Goal: Task Accomplishment & Management: Manage account settings

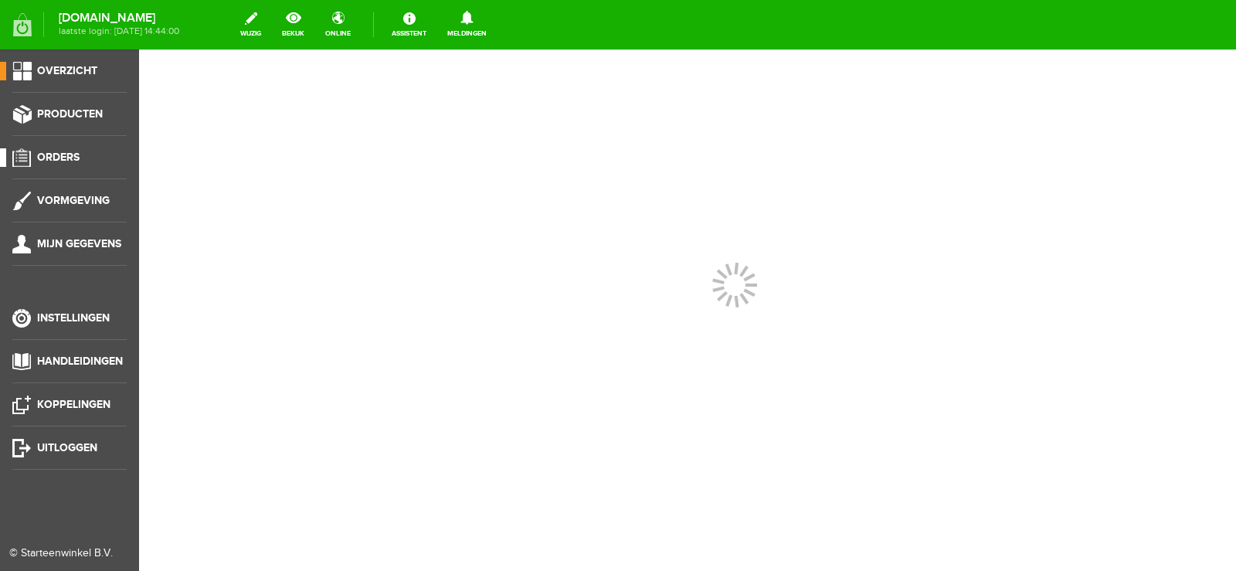
click at [62, 153] on span "Orders" at bounding box center [58, 157] width 42 height 13
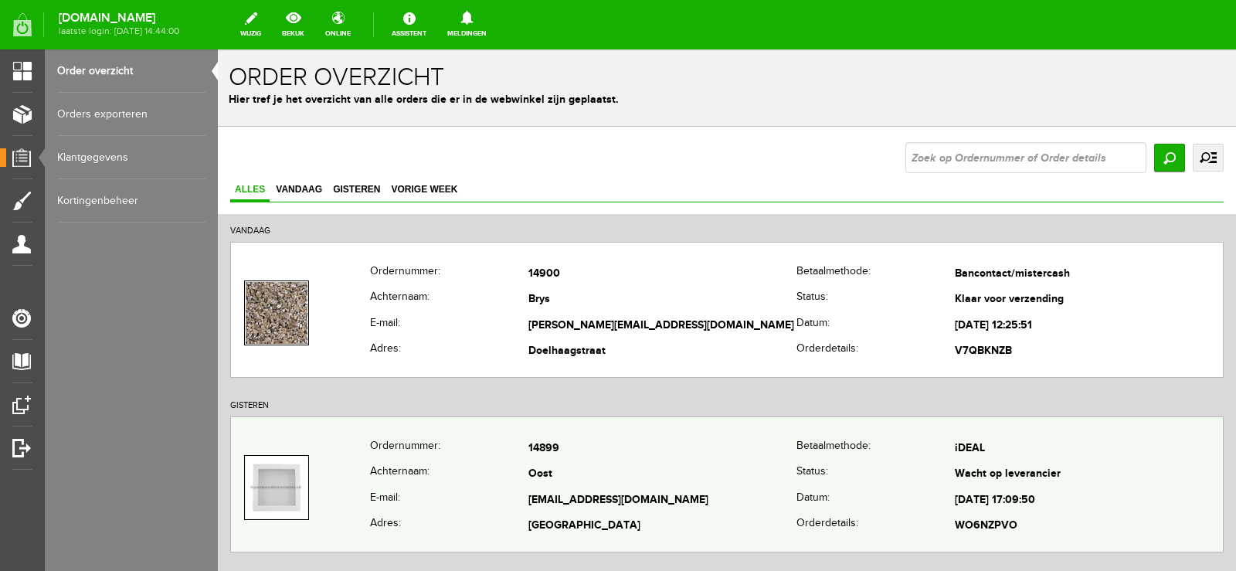
click at [656, 476] on td "Oost" at bounding box center [662, 475] width 268 height 26
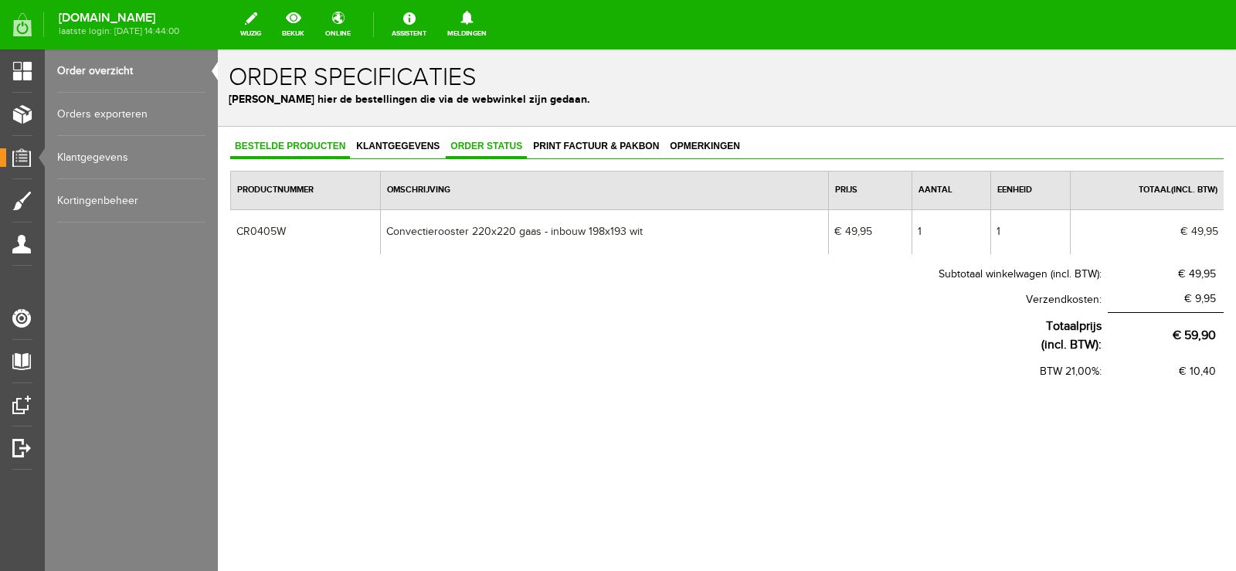
click at [496, 144] on span "Order status" at bounding box center [486, 146] width 81 height 11
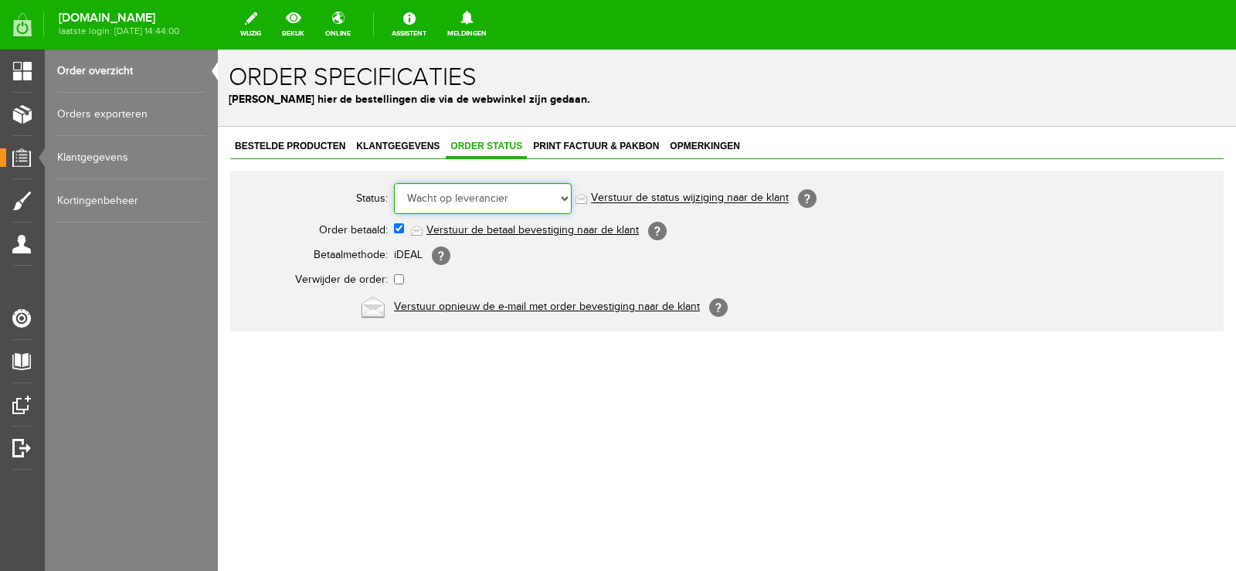
click at [561, 196] on select "Order niet afgerond Nieuw Order in behandeling Wacht op leverancier Wacht op be…" at bounding box center [483, 198] width 178 height 31
click at [394, 183] on select "Order niet afgerond Nieuw Order in behandeling Wacht op leverancier Wacht op be…" at bounding box center [483, 198] width 178 height 31
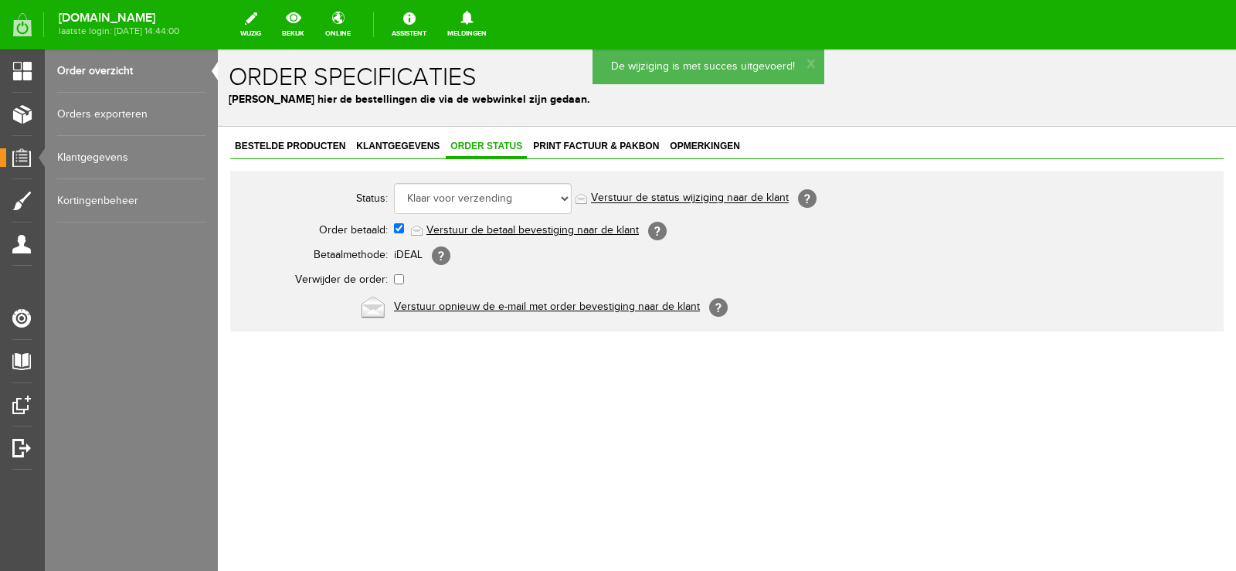
click at [705, 198] on link "Verstuur de status wijziging naar de klant" at bounding box center [690, 198] width 198 height 12
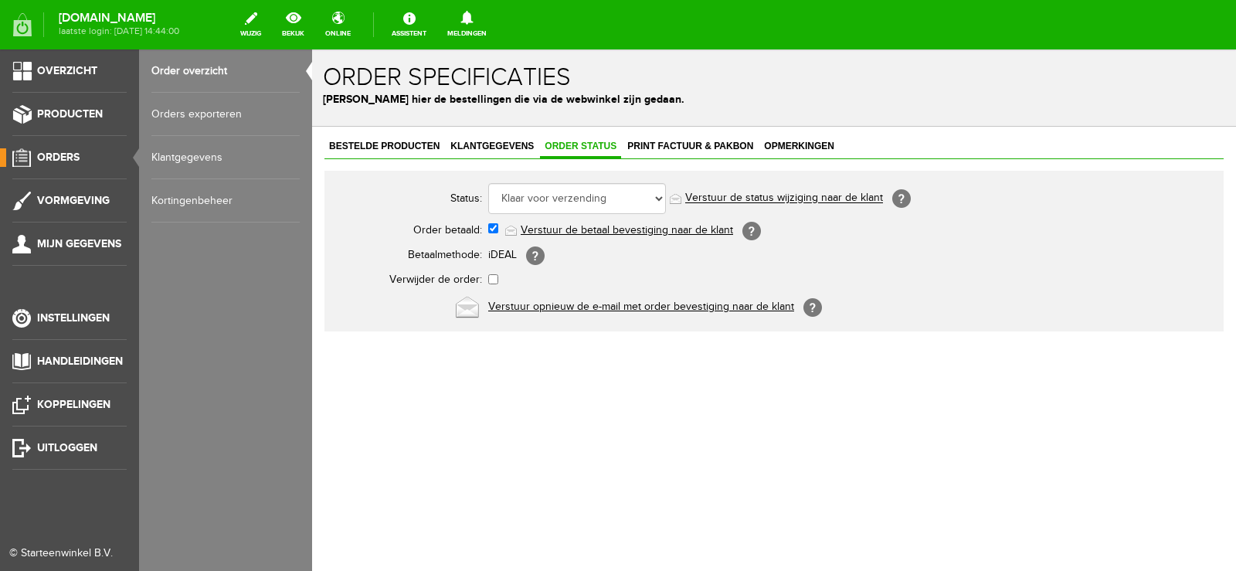
click at [52, 154] on span "Orders" at bounding box center [58, 157] width 42 height 13
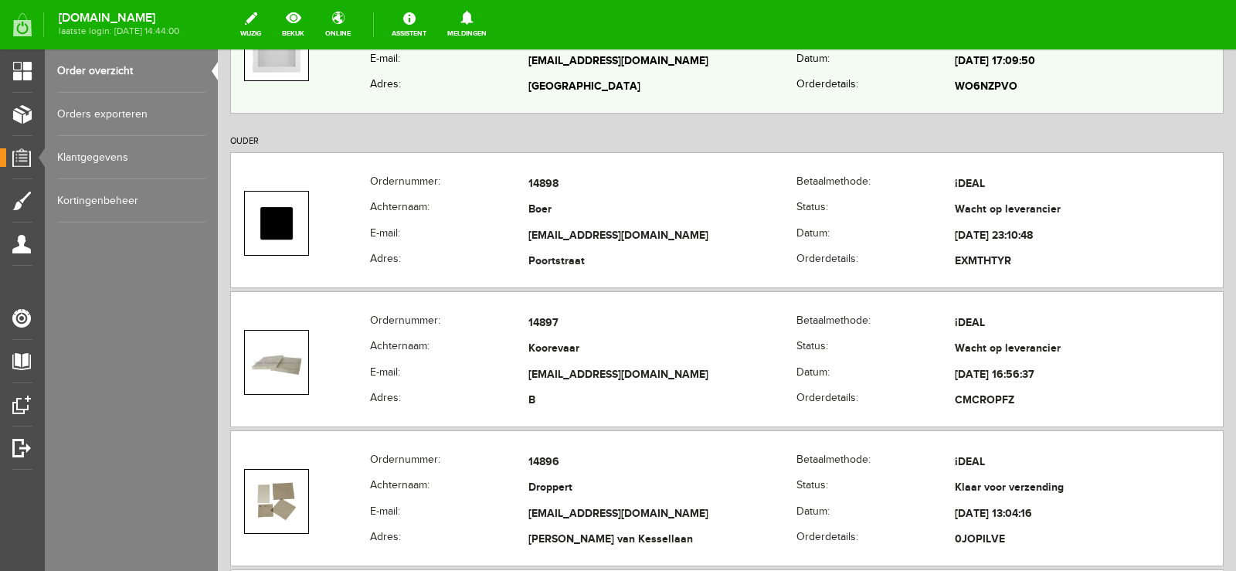
scroll to position [463, 0]
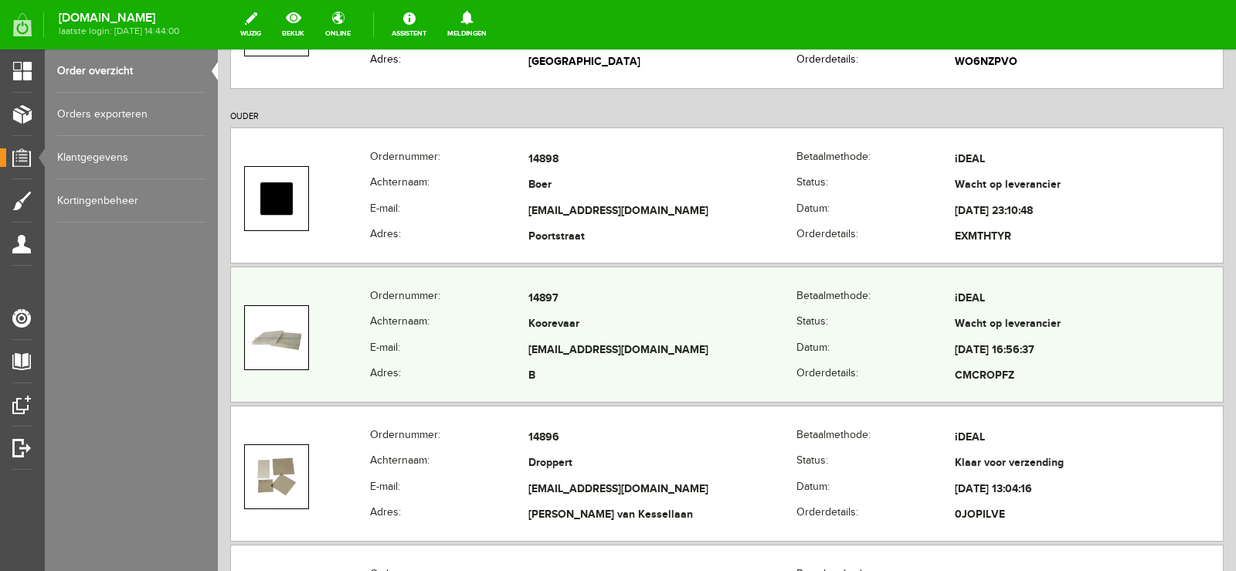
click at [676, 351] on td "[EMAIL_ADDRESS][DOMAIN_NAME]" at bounding box center [662, 350] width 268 height 26
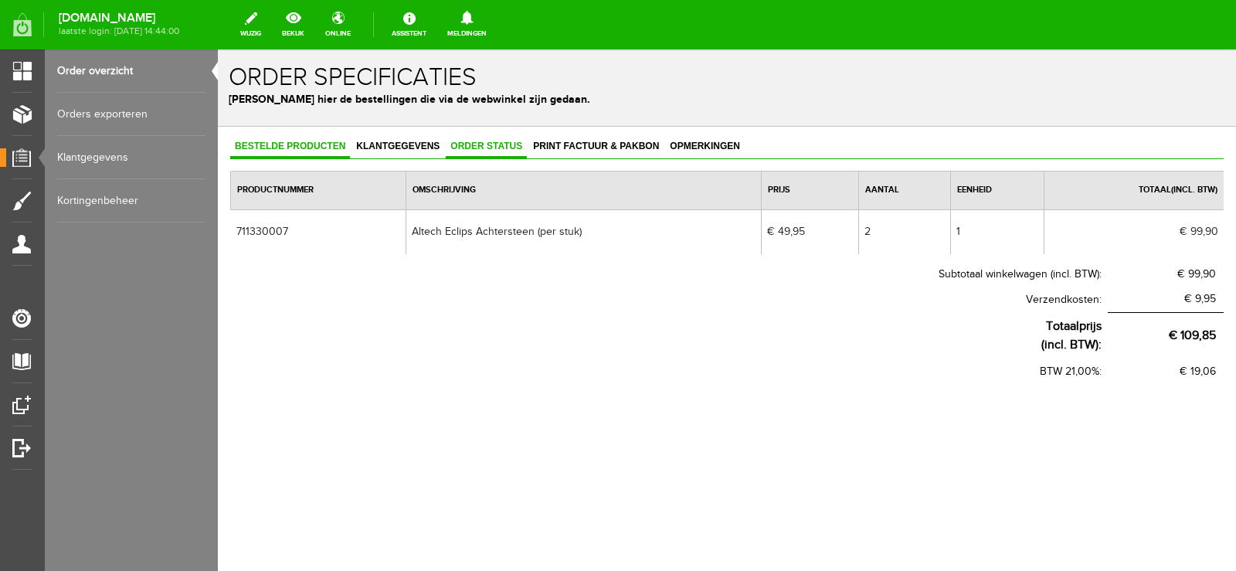
click at [490, 145] on span "Order status" at bounding box center [486, 146] width 81 height 11
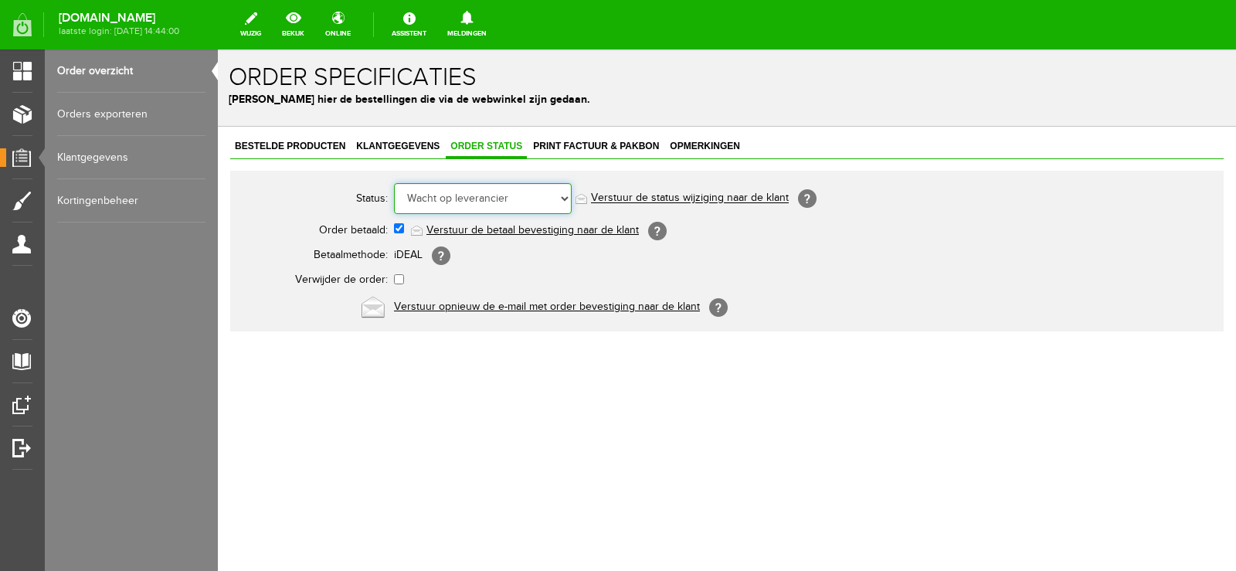
click at [566, 196] on select "Order niet afgerond Nieuw Order in behandeling Wacht op leverancier Wacht op be…" at bounding box center [483, 198] width 178 height 31
select select "14"
click at [394, 183] on select "Order niet afgerond Nieuw Order in behandeling Wacht op leverancier Wacht op be…" at bounding box center [483, 198] width 178 height 31
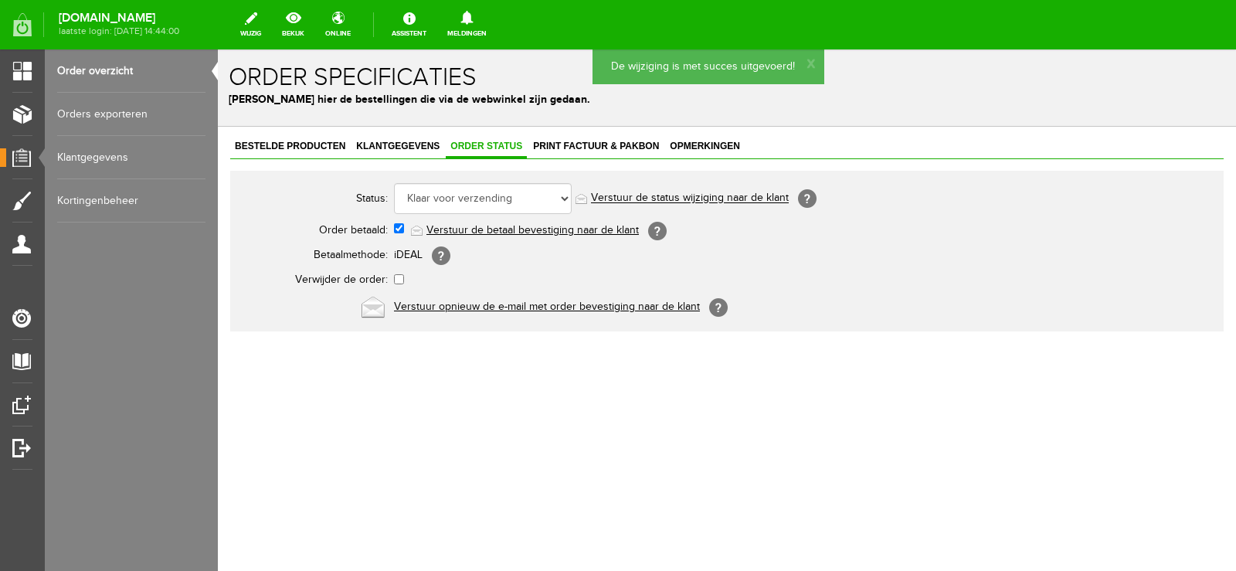
click at [707, 194] on link "Verstuur de status wijziging naar de klant" at bounding box center [690, 198] width 198 height 12
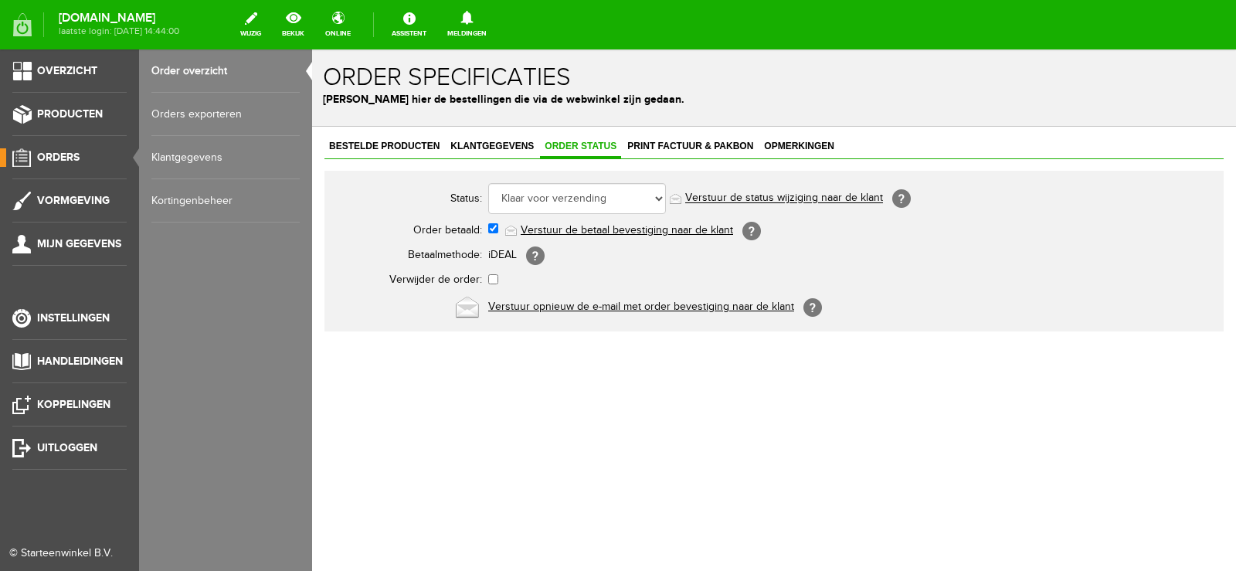
click at [62, 156] on span "Orders" at bounding box center [58, 157] width 42 height 13
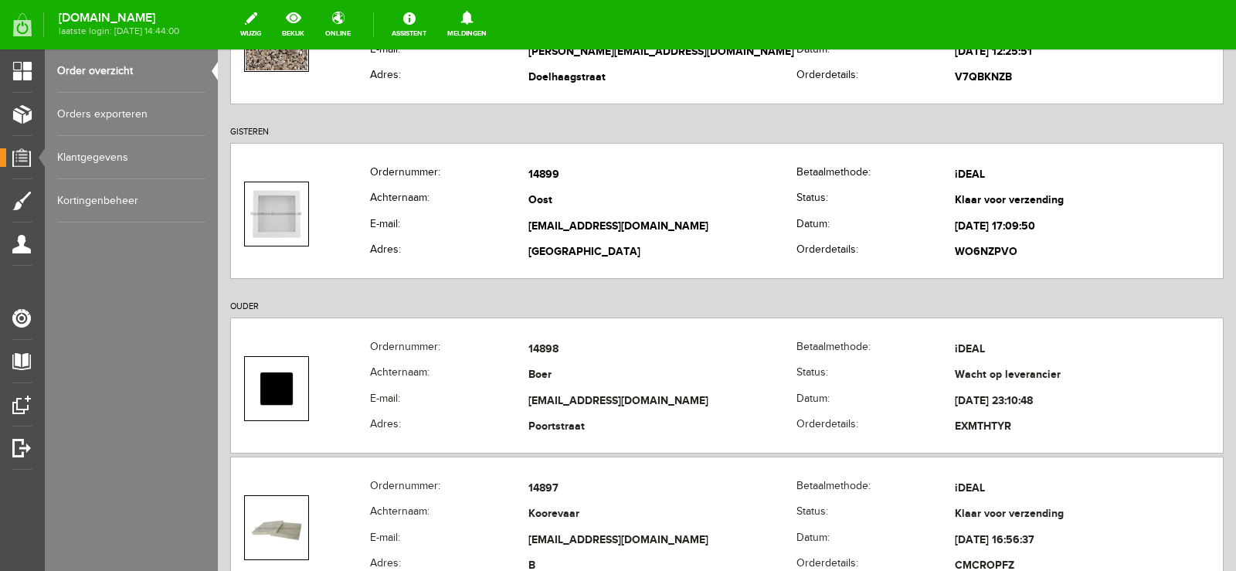
scroll to position [232, 0]
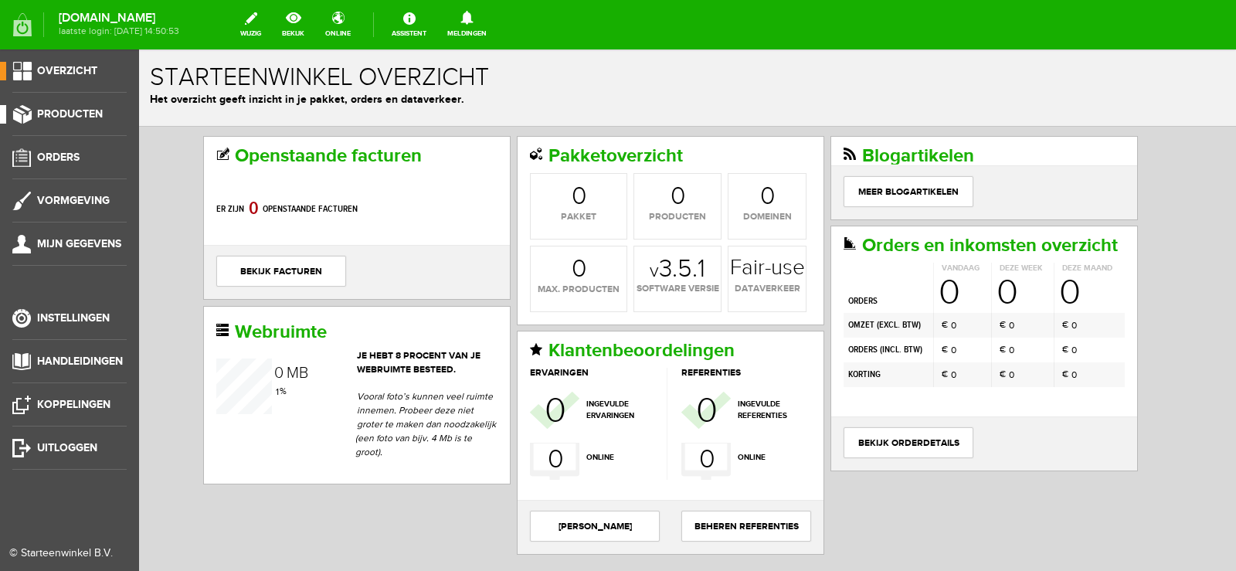
click at [74, 108] on span "Producten" at bounding box center [70, 113] width 66 height 13
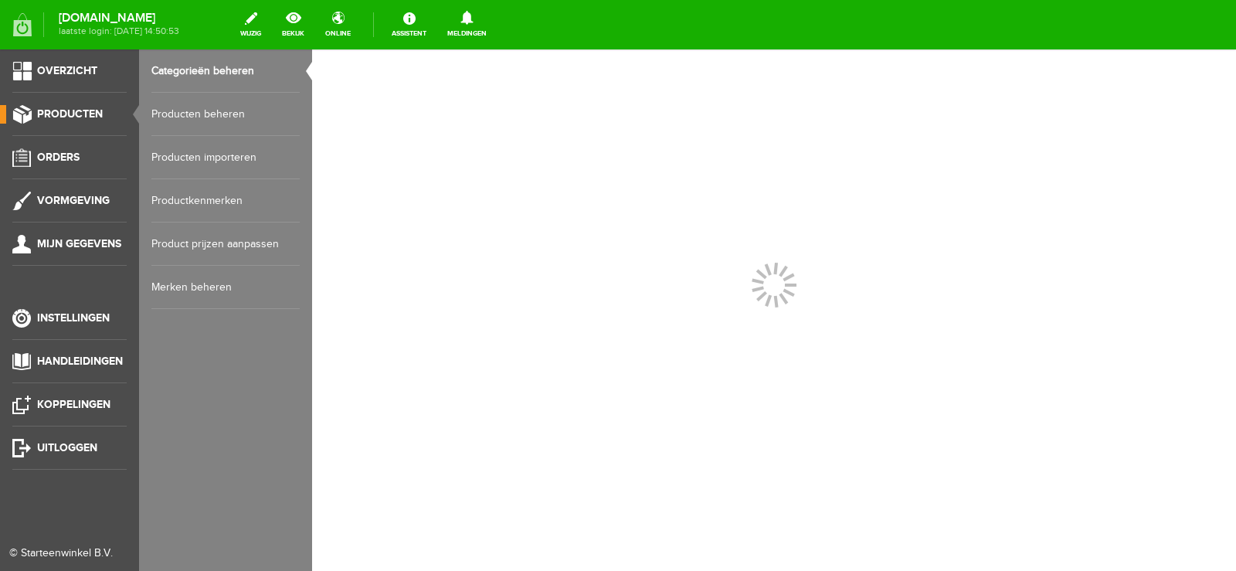
click at [193, 111] on link "Producten beheren" at bounding box center [225, 114] width 148 height 43
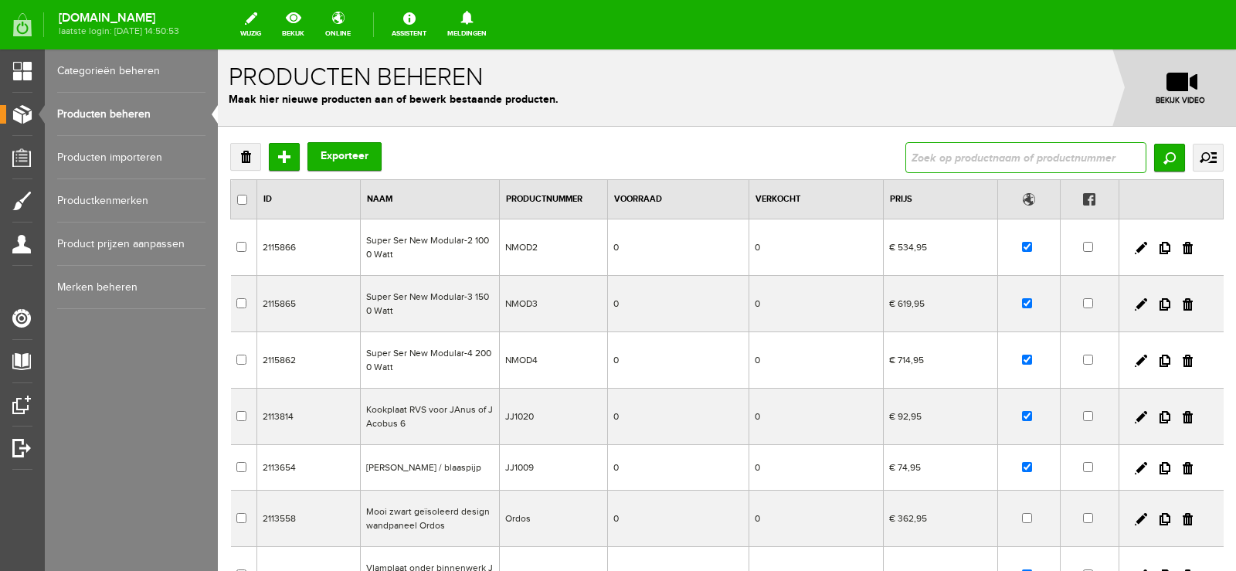
click at [921, 152] on input "text" at bounding box center [1025, 157] width 241 height 31
type input "G30-ZRRSB/800"
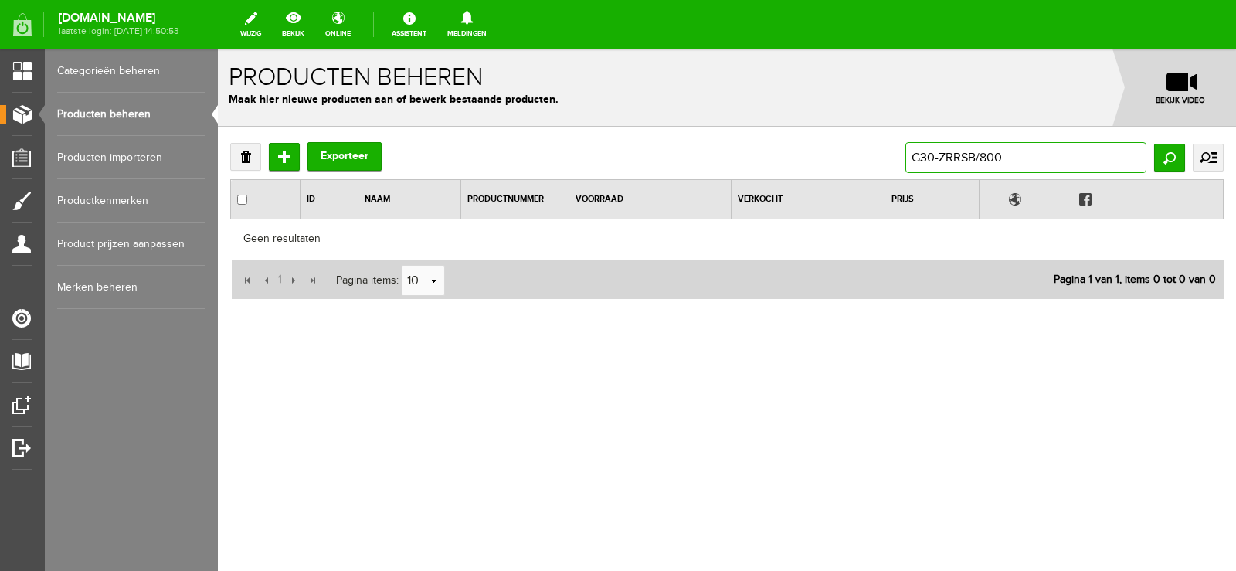
click at [914, 158] on input "G30-ZRRSB/800" at bounding box center [1025, 157] width 241 height 31
click at [975, 154] on input "G30-ZRRSB/800" at bounding box center [1025, 157] width 241 height 31
type input "G30-ZRRS"
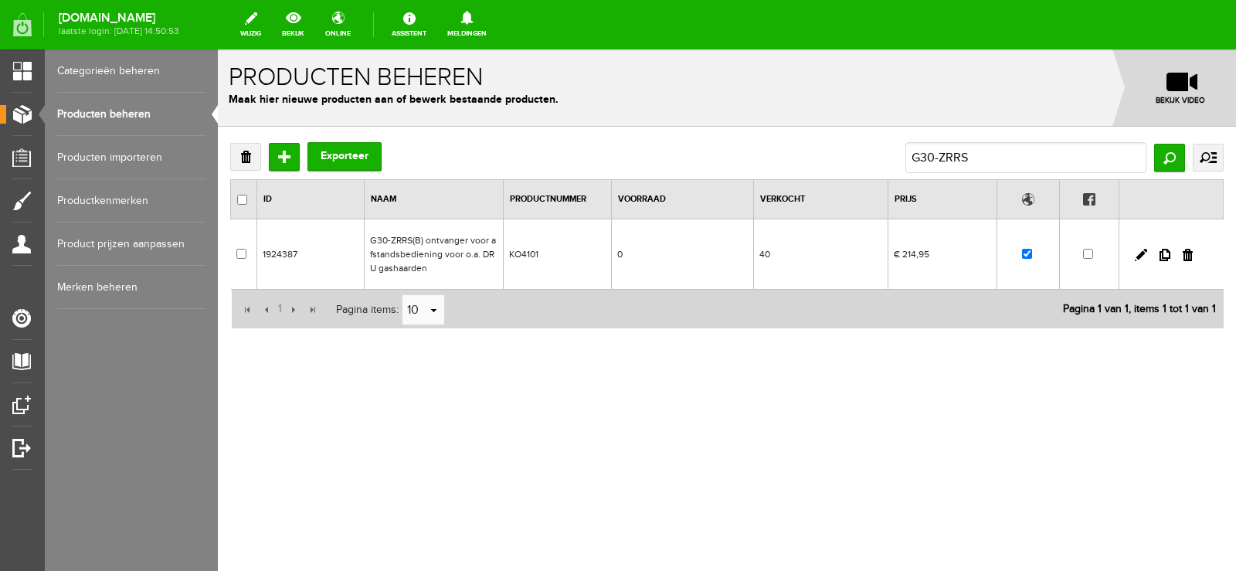
click at [771, 255] on td "40" at bounding box center [820, 254] width 134 height 70
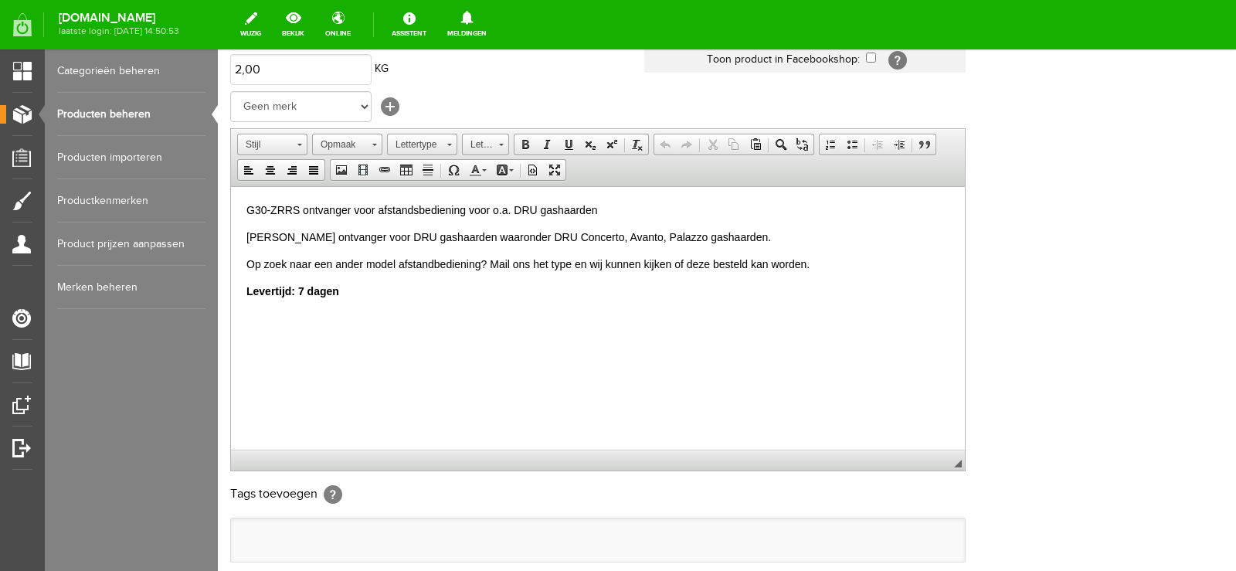
scroll to position [309, 0]
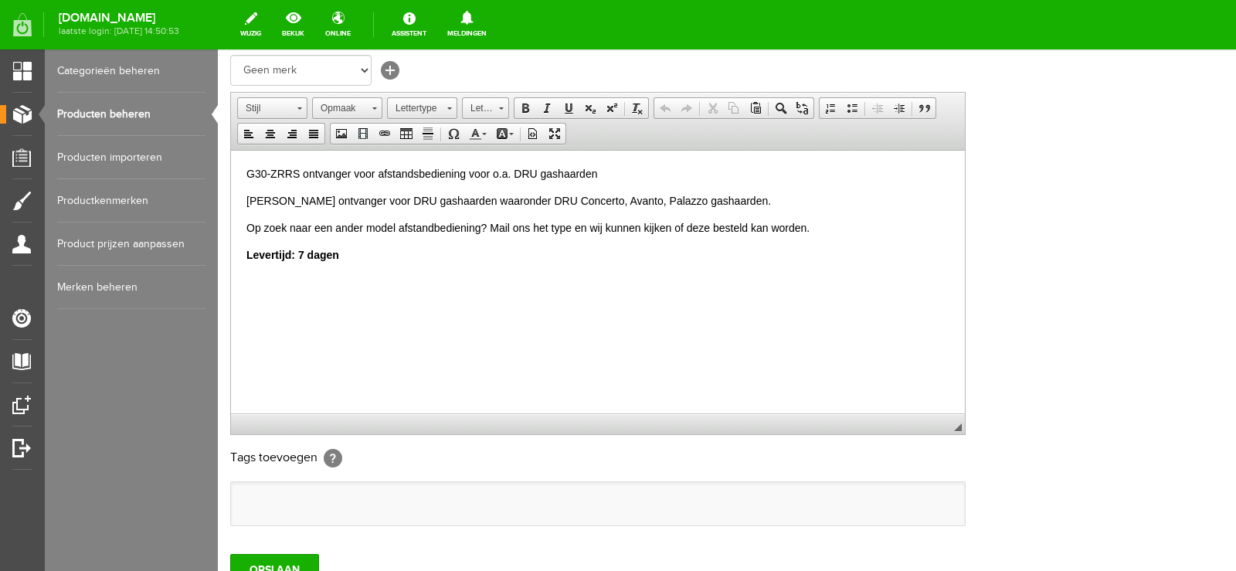
click at [243, 251] on html "G30-ZRRS ontvanger voor afstandsbediening voor o.a. DRU gashaarden Losse ontvan…" at bounding box center [598, 214] width 734 height 128
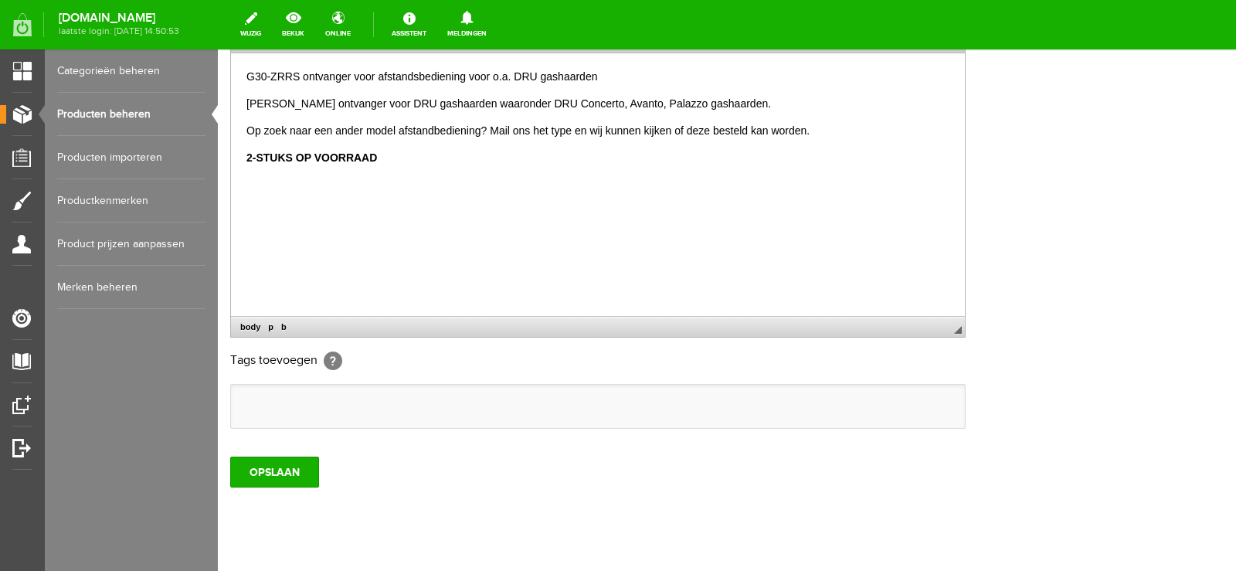
scroll to position [437, 0]
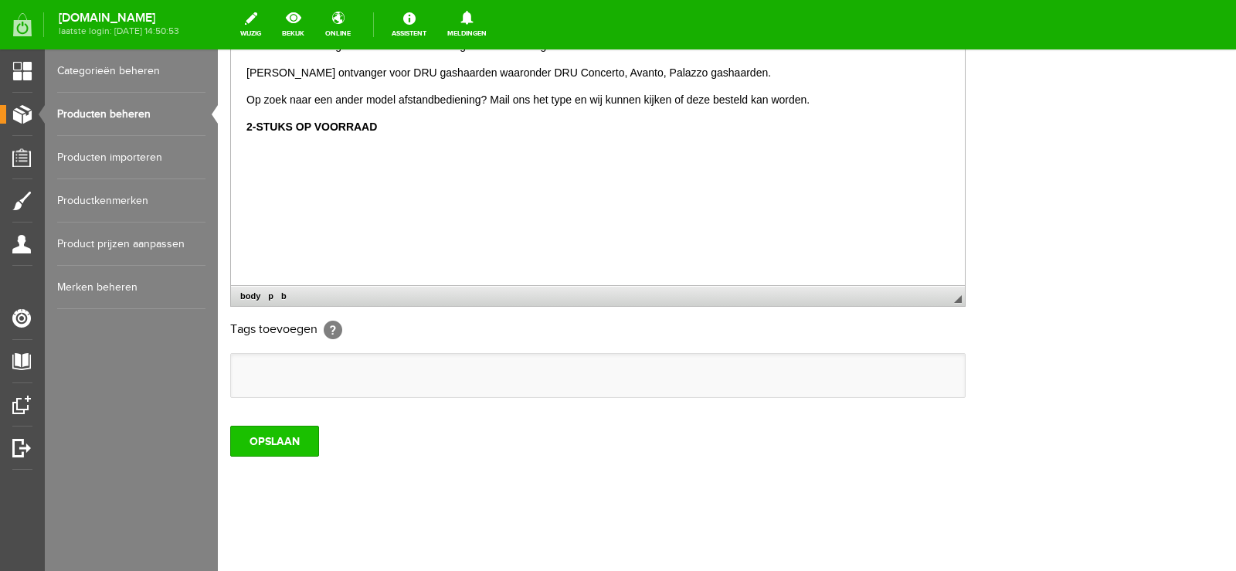
click at [281, 444] on input "OPSLAAN" at bounding box center [274, 441] width 89 height 31
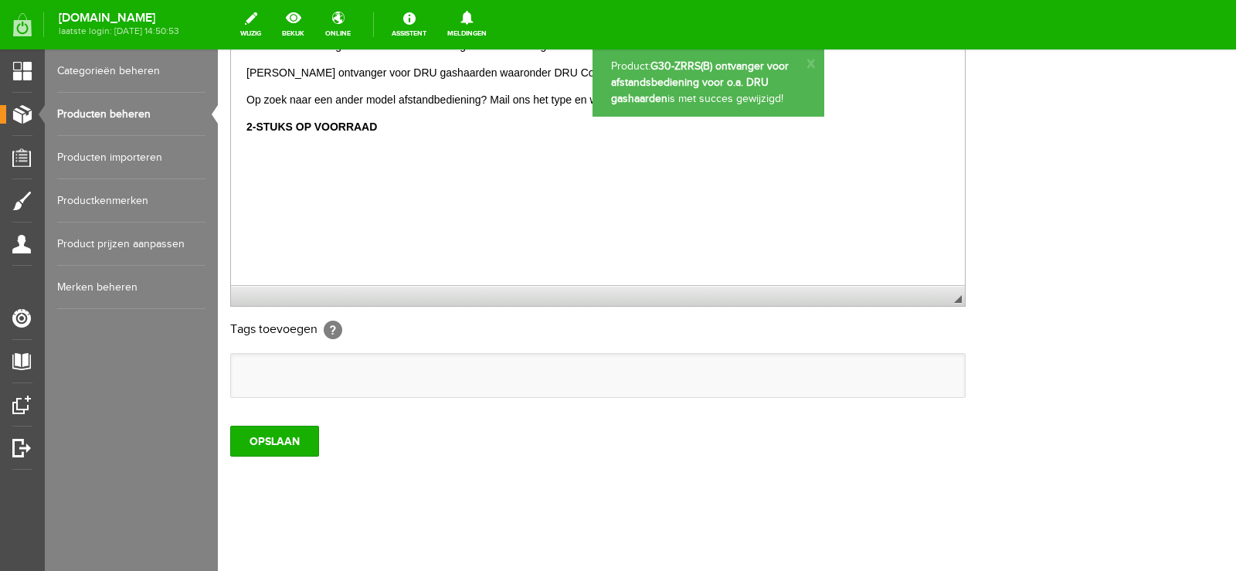
scroll to position [0, 0]
click at [273, 444] on input "OPSLAAN" at bounding box center [274, 441] width 89 height 31
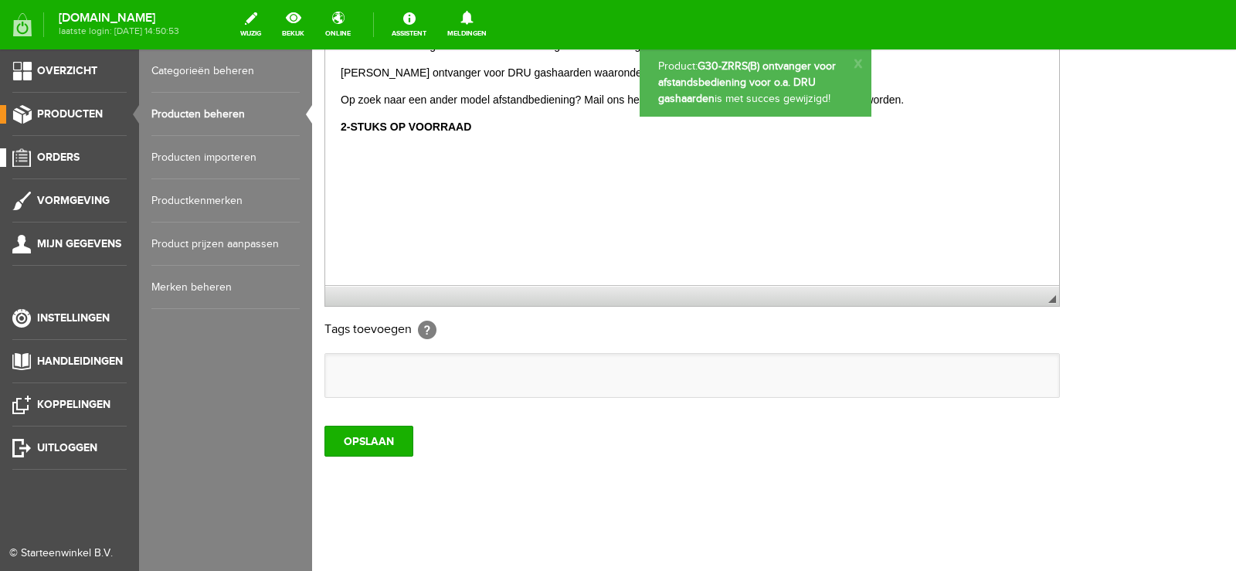
click at [59, 156] on span "Orders" at bounding box center [58, 157] width 42 height 13
